Goal: Find specific page/section: Find specific page/section

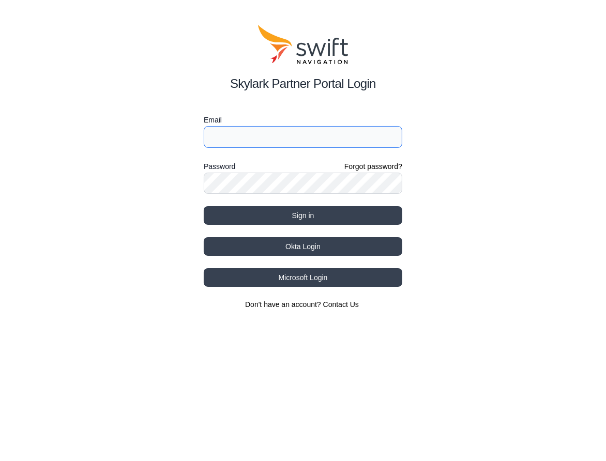
type input "[EMAIL_ADDRESS][DOMAIN_NAME]"
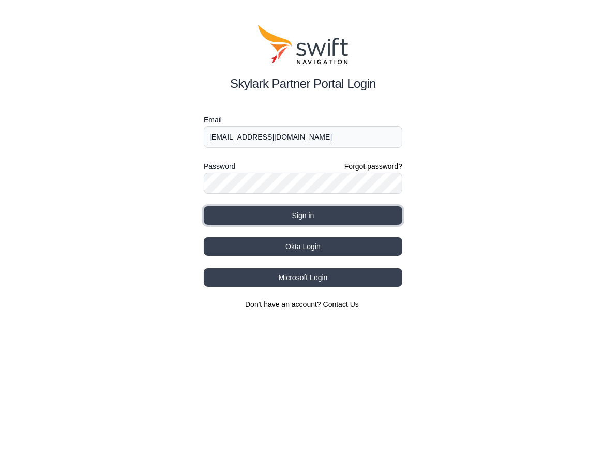
click at [271, 216] on button "Sign in" at bounding box center [303, 215] width 199 height 19
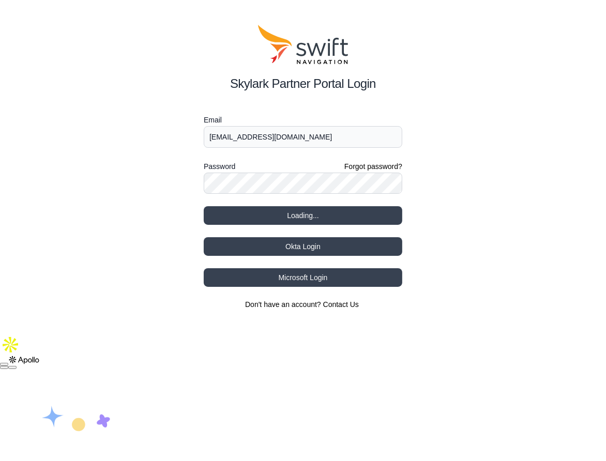
select select
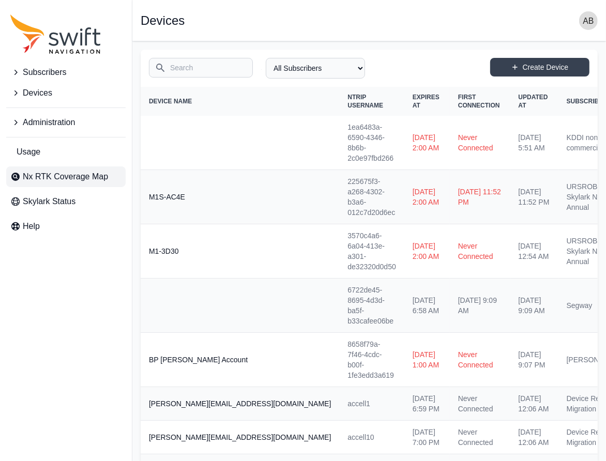
click at [67, 172] on span "Nx RTK Coverage Map" at bounding box center [65, 177] width 85 height 12
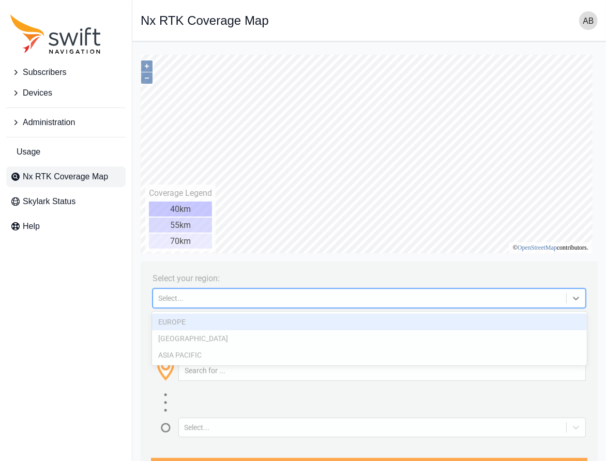
click at [188, 294] on div "Select..." at bounding box center [359, 298] width 403 height 8
click at [191, 321] on div "EUROPE" at bounding box center [369, 321] width 435 height 17
